Goal: Obtain resource: Download file/media

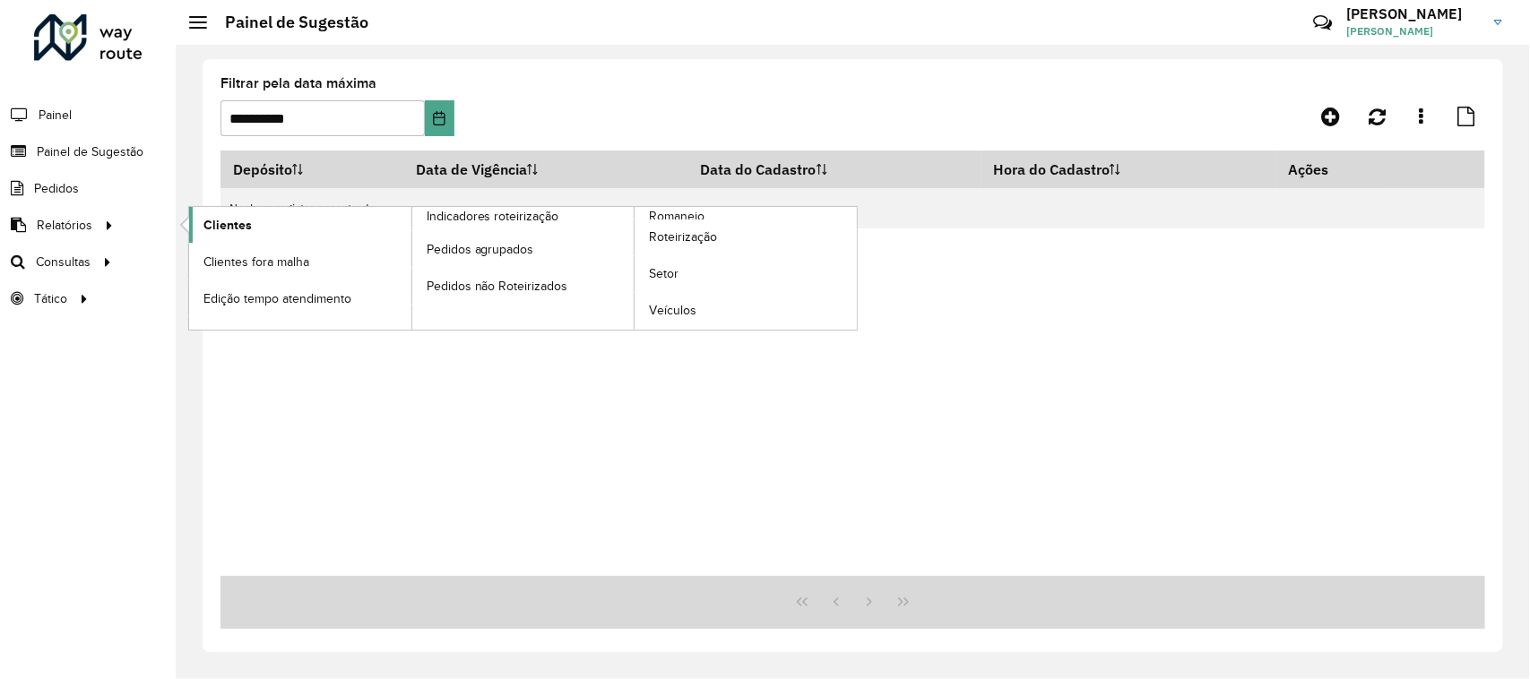
click at [316, 229] on link "Clientes" at bounding box center [300, 225] width 222 height 36
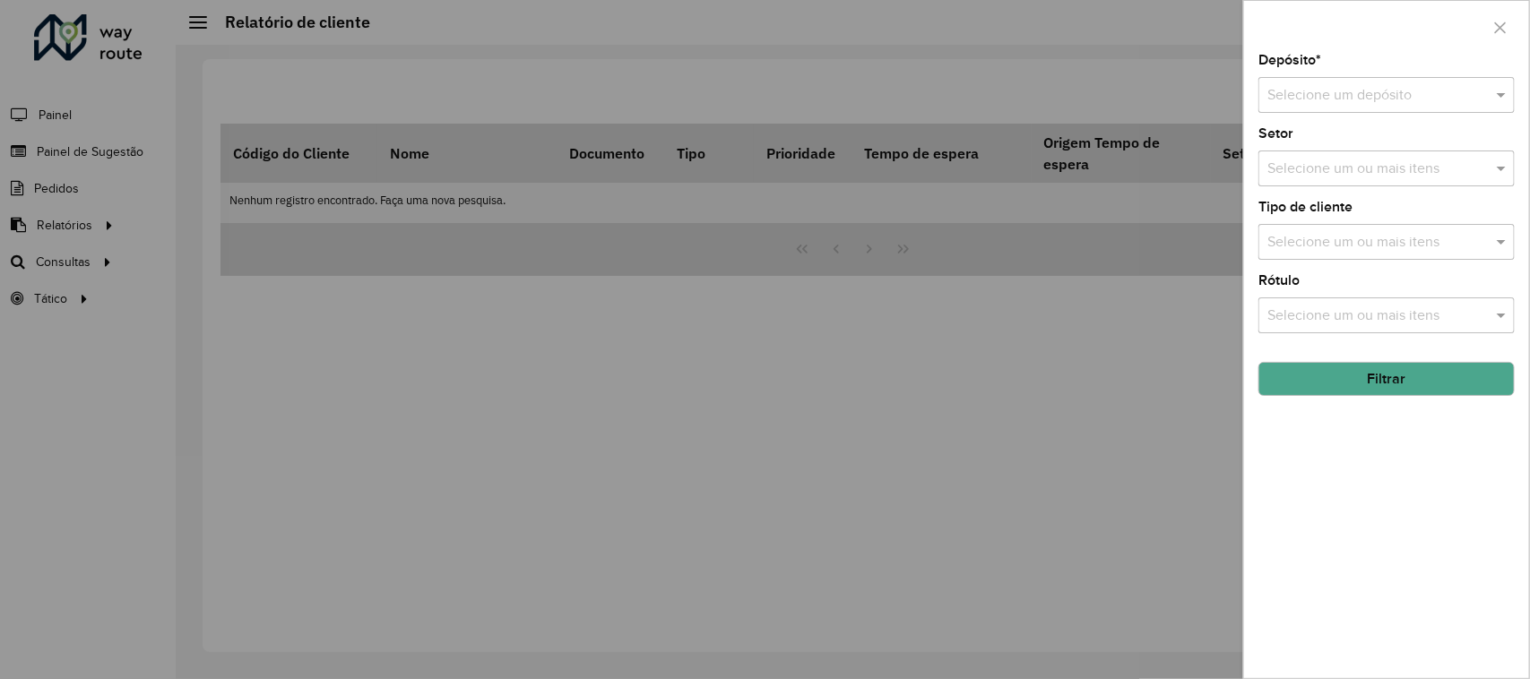
click at [1443, 101] on input "text" at bounding box center [1368, 96] width 203 height 22
click at [1434, 135] on div "CDD Jacarepaguá" at bounding box center [1387, 148] width 254 height 30
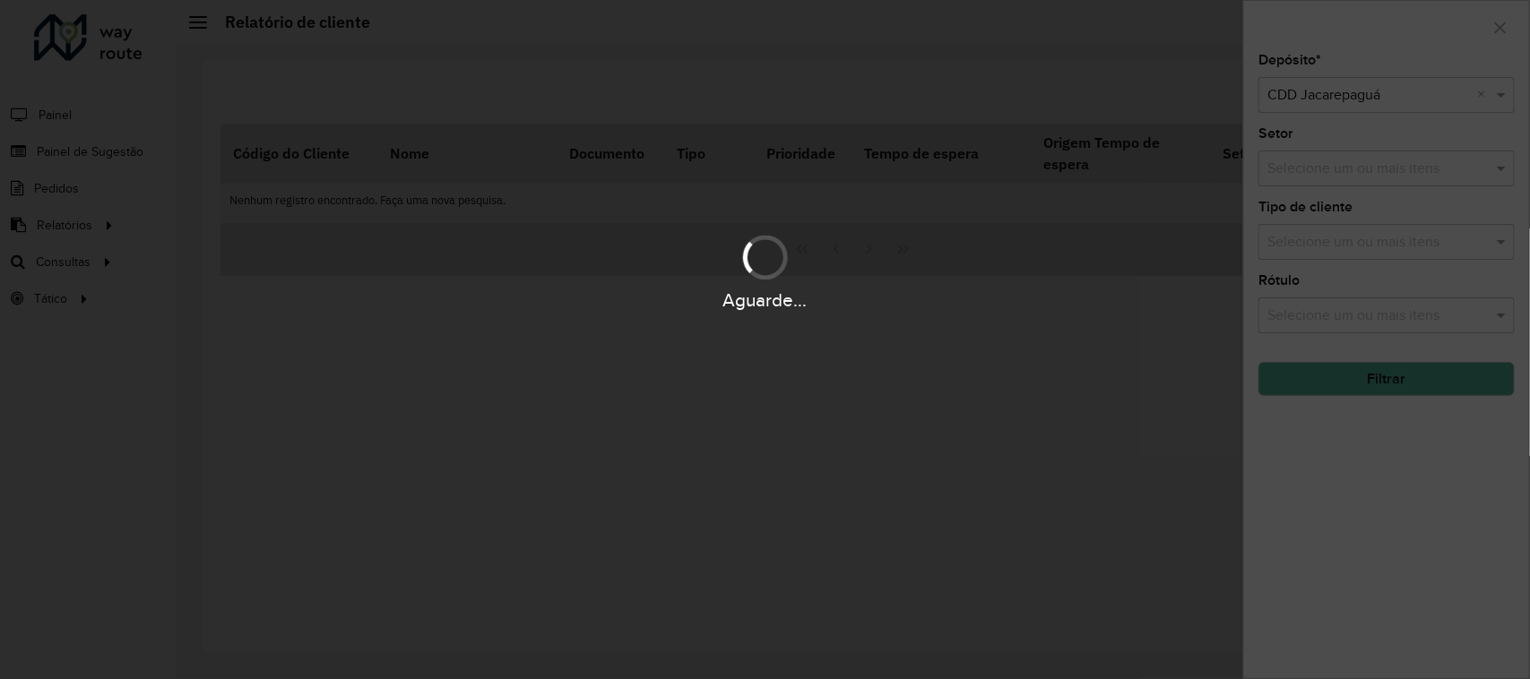
click at [1431, 142] on div "Aguarde..." at bounding box center [765, 339] width 1530 height 679
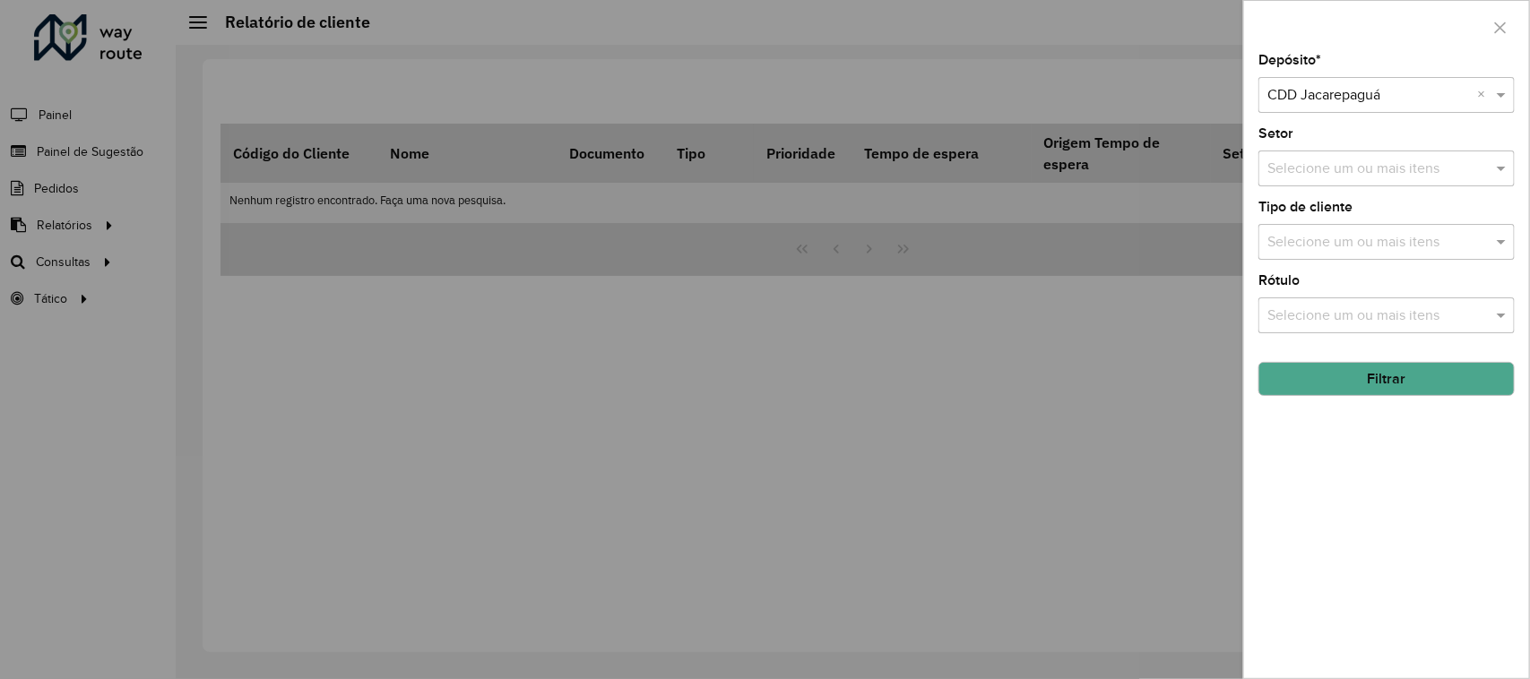
drag, startPoint x: 1349, startPoint y: 330, endPoint x: 1353, endPoint y: 341, distance: 12.5
click at [1350, 338] on div "Depósito * Selecione um depósito × CDD Jacarepaguá × Setor Selecione um ou mais…" at bounding box center [1386, 366] width 285 height 625
drag, startPoint x: 1358, startPoint y: 355, endPoint x: 1365, endPoint y: 370, distance: 16.5
click at [1365, 370] on hb-field-button "Filtrar" at bounding box center [1386, 372] width 256 height 48
click at [1365, 375] on button "Filtrar" at bounding box center [1386, 379] width 256 height 34
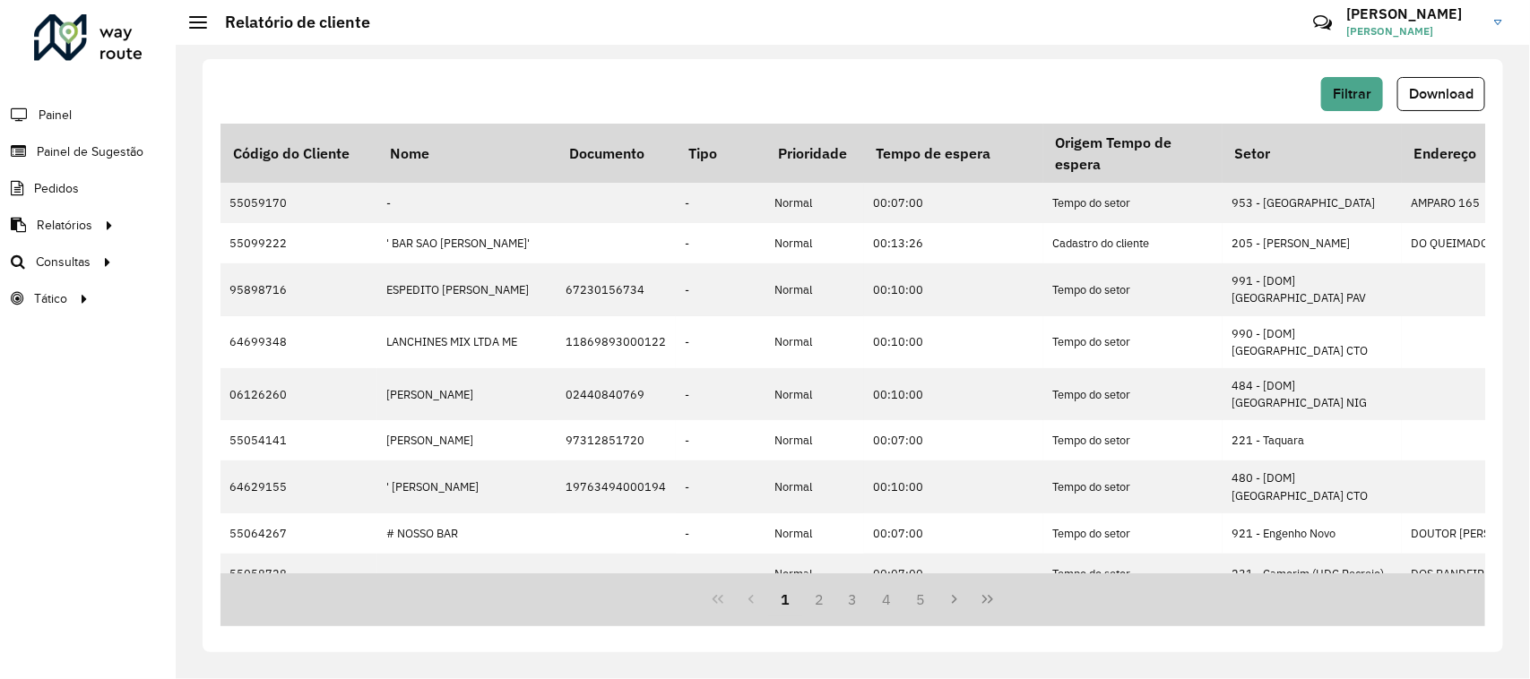
click at [1435, 100] on span "Download" at bounding box center [1441, 93] width 65 height 15
click at [1439, 86] on span "Download" at bounding box center [1441, 93] width 65 height 15
